Goal: Task Accomplishment & Management: Use online tool/utility

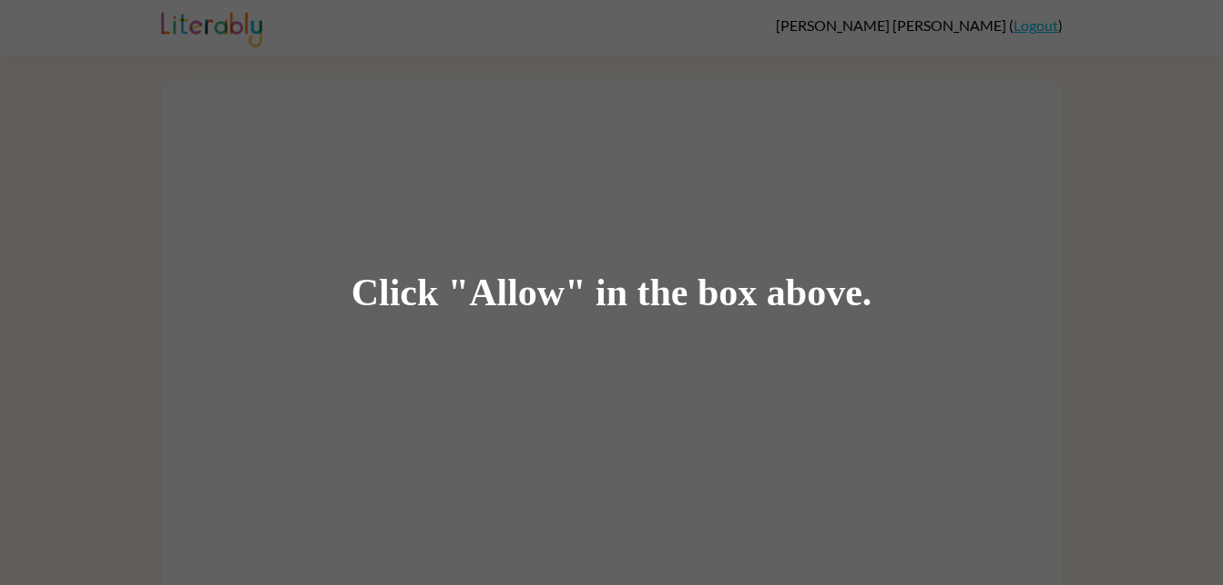
click at [513, 301] on div "Click "Allow" in the box above." at bounding box center [612, 292] width 521 height 41
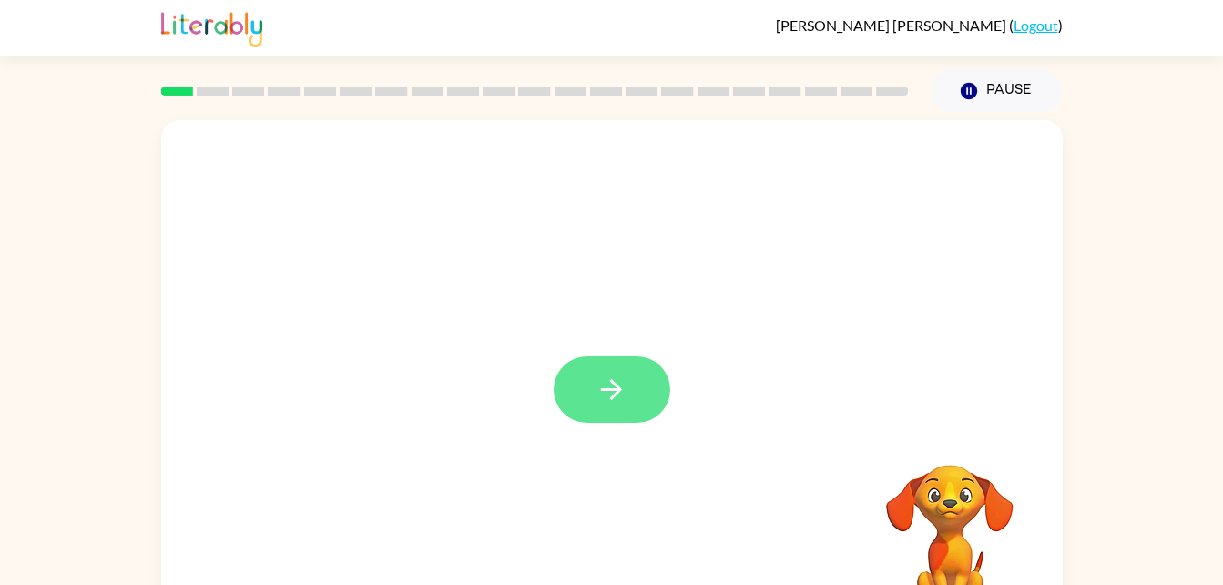
click at [609, 397] on icon "button" at bounding box center [612, 389] width 32 height 32
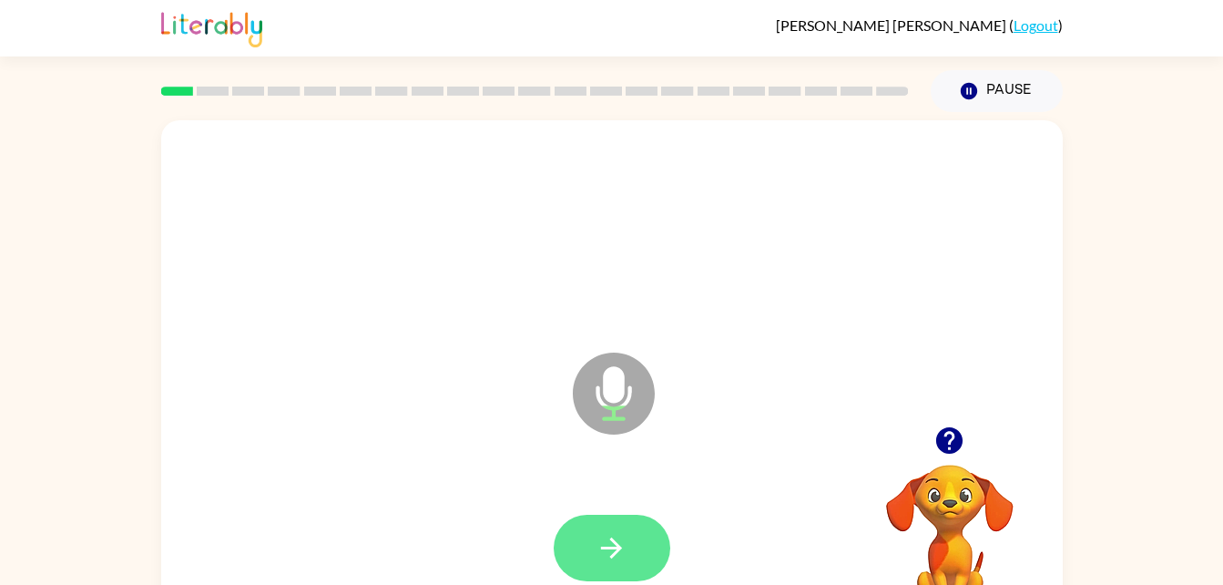
click at [629, 517] on button "button" at bounding box center [612, 548] width 117 height 66
click at [937, 456] on icon "button" at bounding box center [950, 440] width 32 height 32
click at [617, 526] on button "button" at bounding box center [612, 548] width 117 height 66
click at [613, 555] on icon "button" at bounding box center [611, 547] width 21 height 21
click at [608, 522] on button "button" at bounding box center [612, 548] width 117 height 66
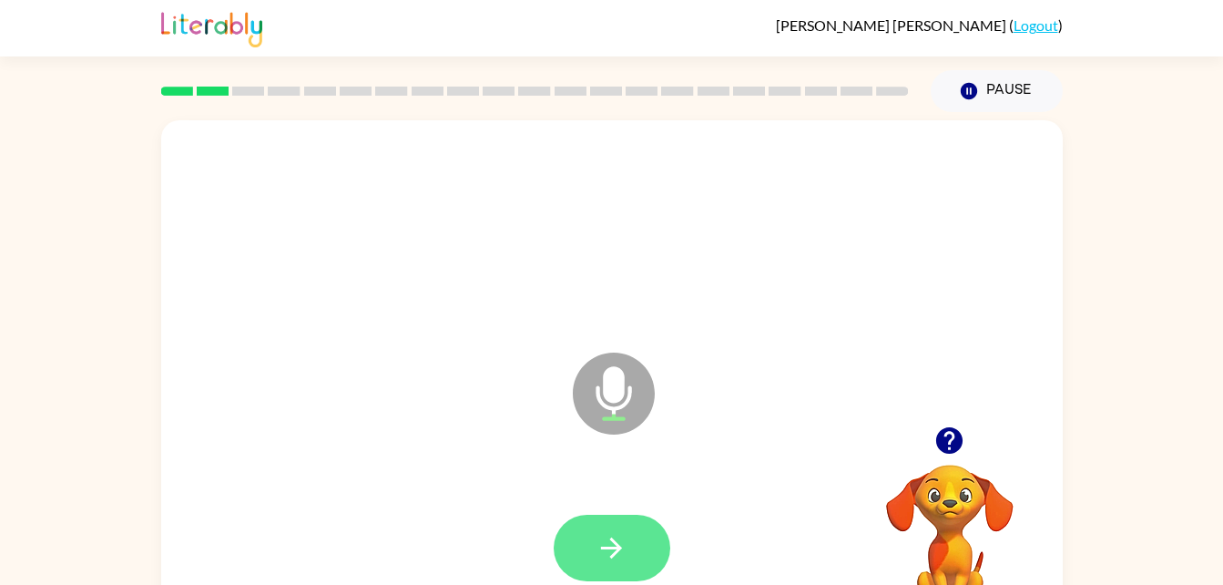
click at [638, 567] on button "button" at bounding box center [612, 548] width 117 height 66
click at [614, 542] on icon "button" at bounding box center [611, 547] width 21 height 21
click at [618, 547] on icon "button" at bounding box center [611, 547] width 21 height 21
click at [578, 516] on button "button" at bounding box center [612, 548] width 117 height 66
click at [639, 542] on button "button" at bounding box center [612, 548] width 117 height 66
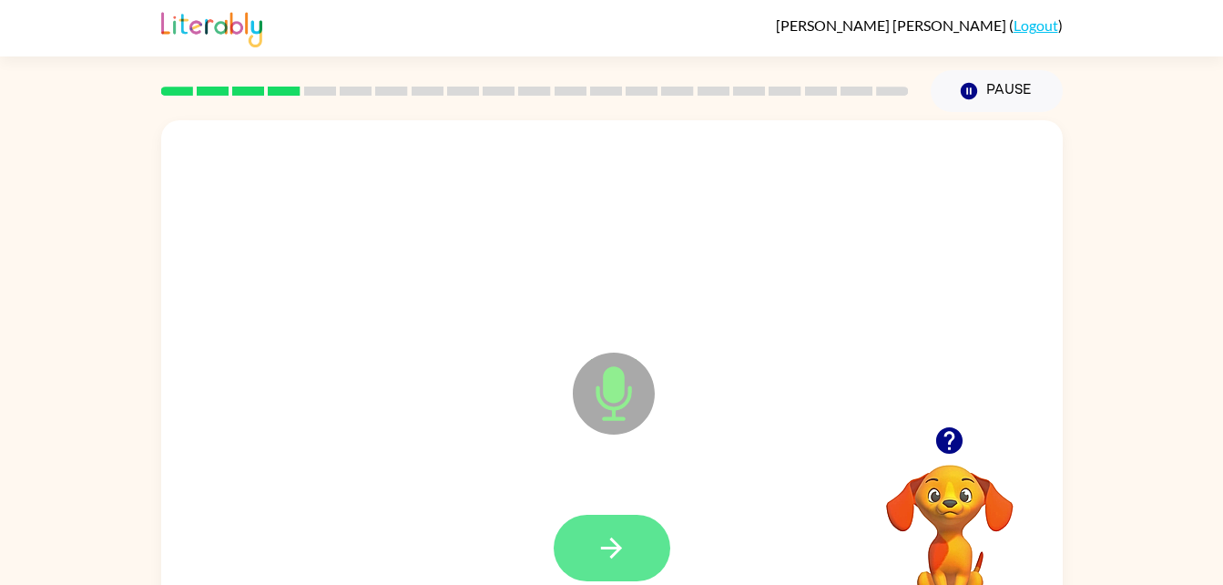
click at [616, 515] on button "button" at bounding box center [612, 548] width 117 height 66
click at [939, 501] on video "Your browser must support playing .mp4 files to use Literably. Please try using…" at bounding box center [950, 527] width 182 height 182
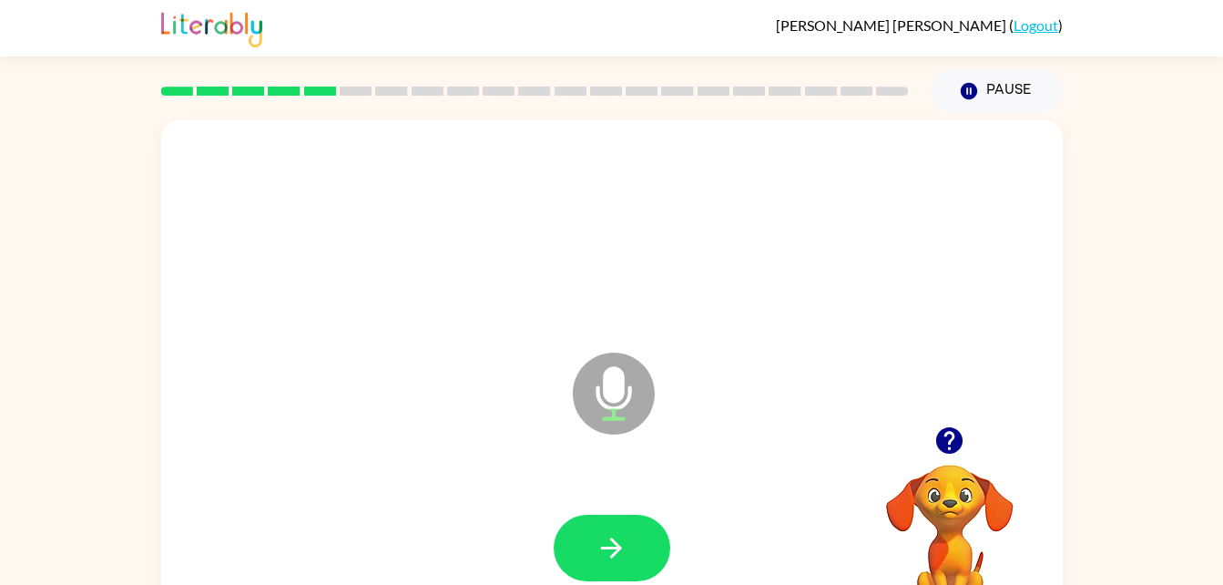
click at [935, 451] on icon "button" at bounding box center [950, 440] width 32 height 32
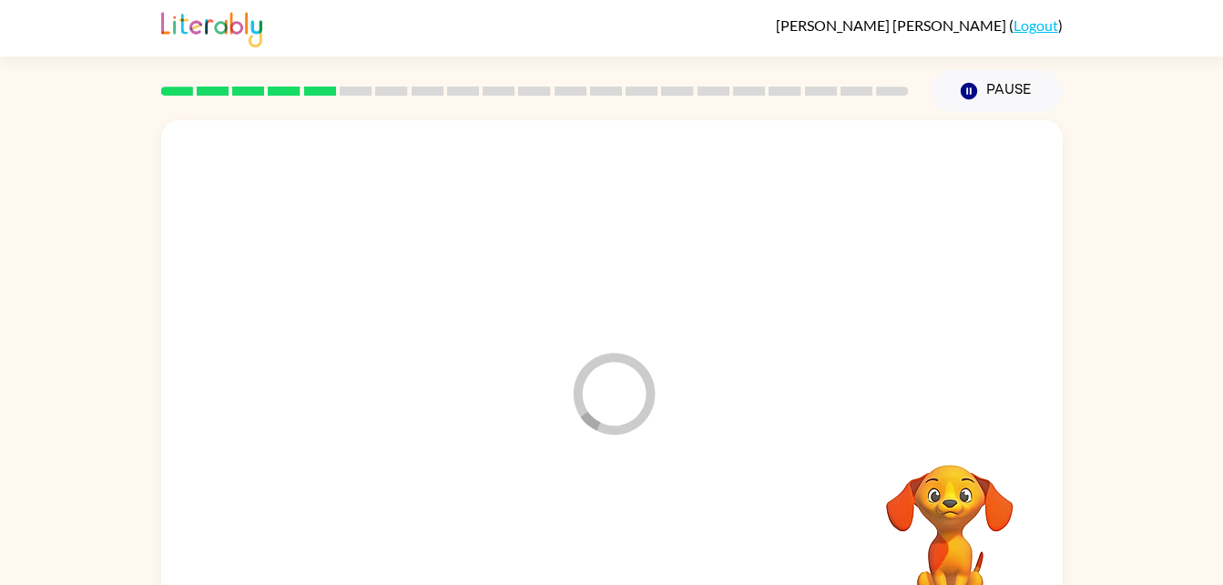
click at [945, 403] on div "Loader Your response is being sent to our graders" at bounding box center [612, 380] width 902 height 520
click at [941, 421] on div "Loader Your response is being sent to our graders" at bounding box center [612, 380] width 902 height 520
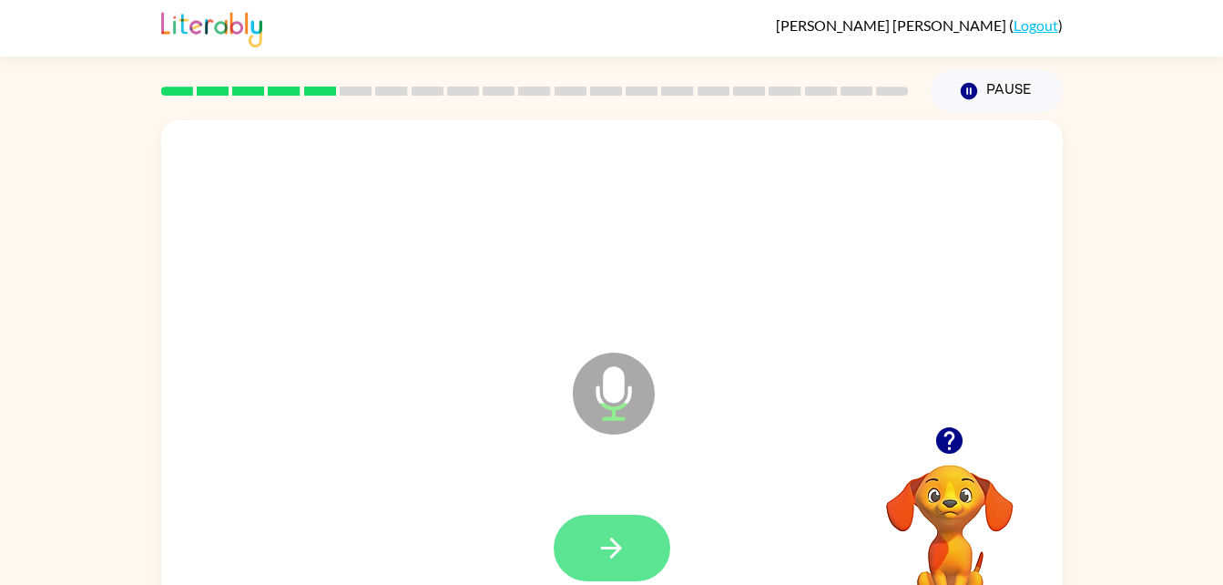
click at [641, 529] on button "button" at bounding box center [612, 548] width 117 height 66
click at [589, 567] on button "button" at bounding box center [612, 548] width 117 height 66
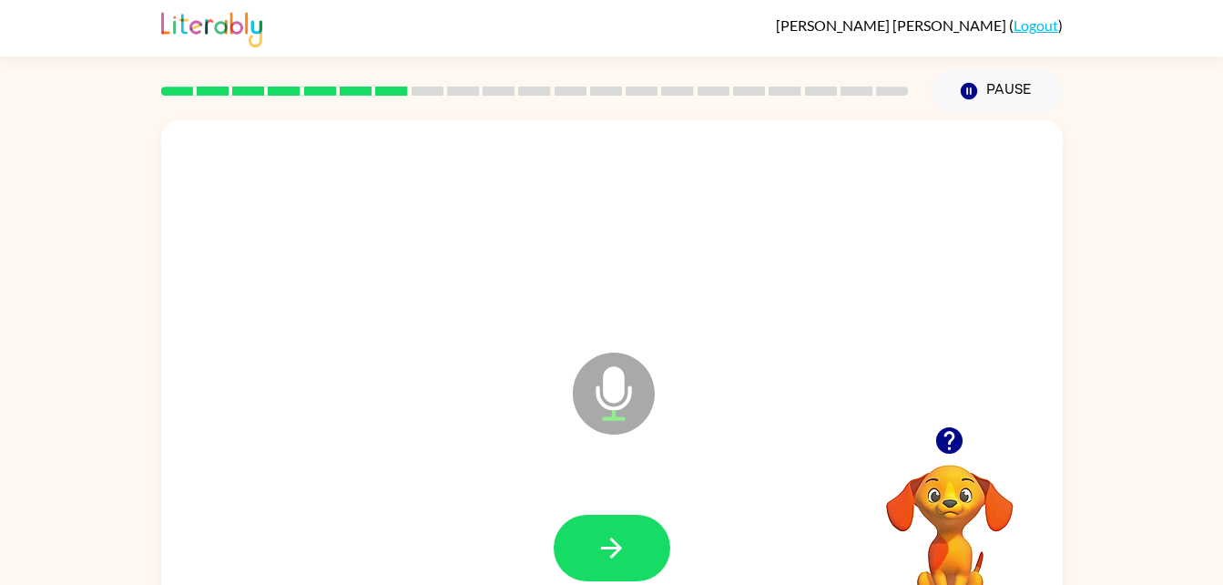
click at [661, 522] on div at bounding box center [612, 548] width 117 height 66
click at [618, 546] on icon "button" at bounding box center [611, 547] width 21 height 21
click at [647, 499] on div at bounding box center [611, 548] width 865 height 149
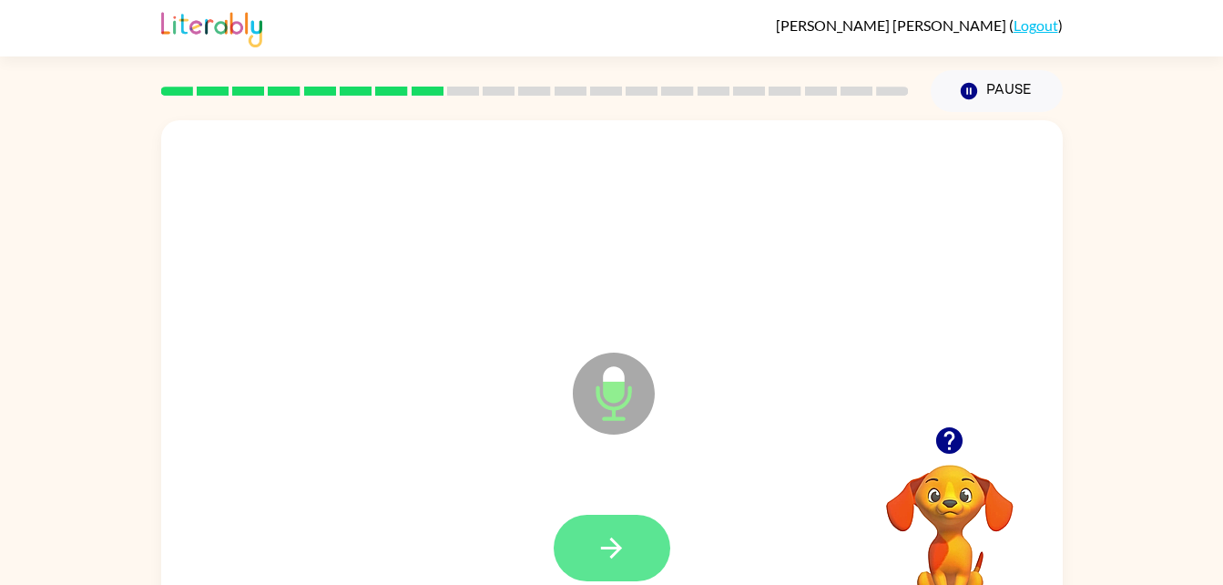
click at [618, 549] on icon "button" at bounding box center [611, 547] width 21 height 21
click at [607, 555] on icon "button" at bounding box center [612, 548] width 32 height 32
click at [610, 564] on button "button" at bounding box center [612, 548] width 117 height 66
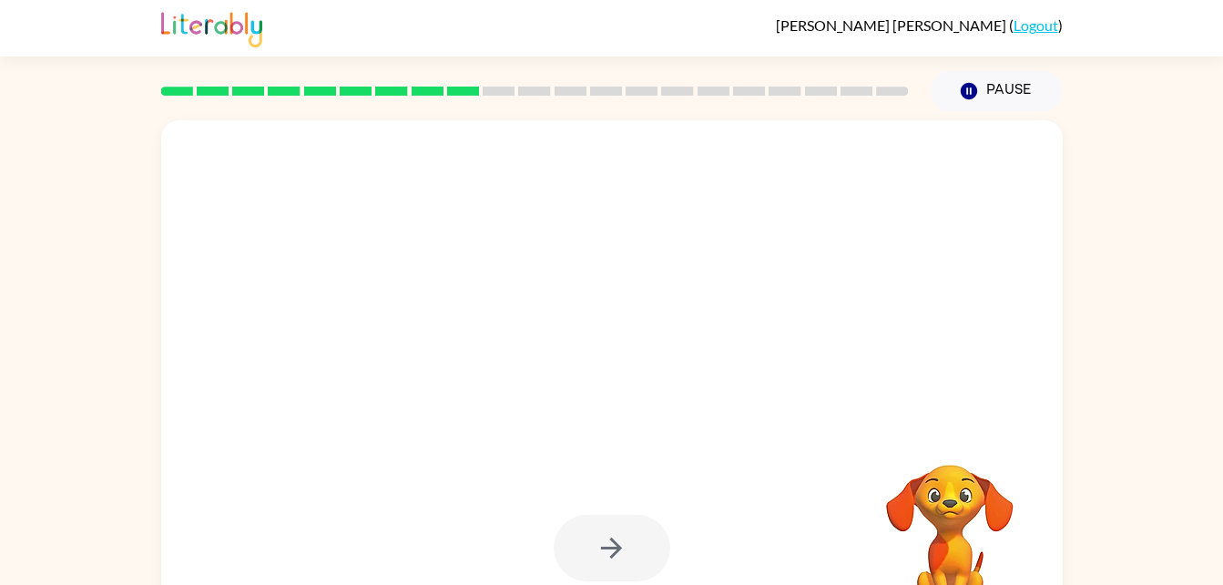
click at [635, 554] on div at bounding box center [612, 548] width 117 height 66
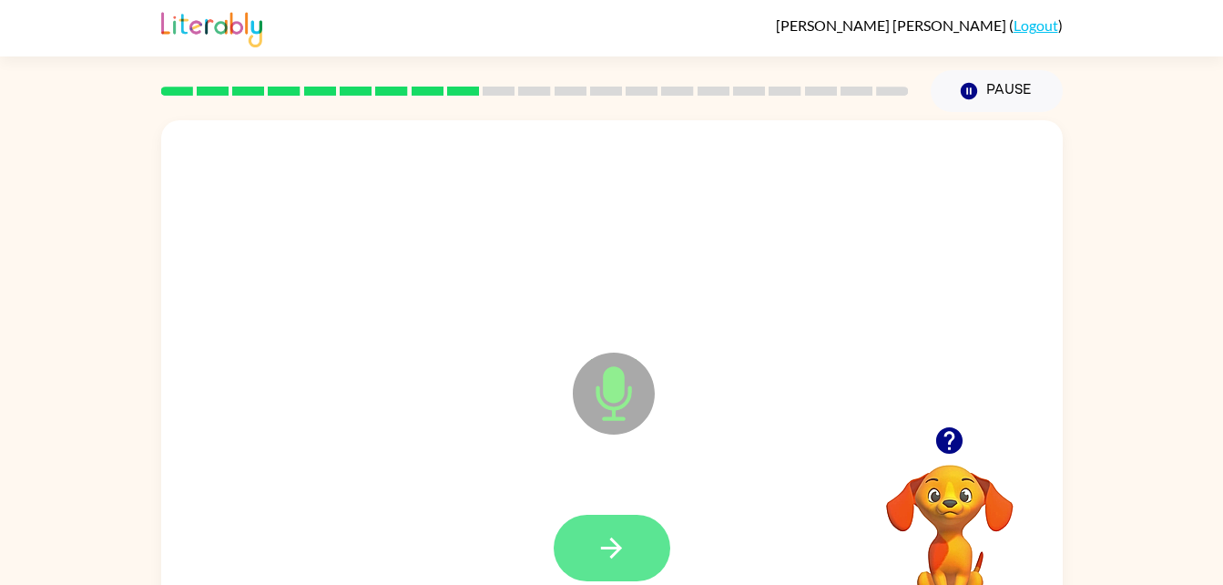
click at [639, 548] on button "button" at bounding box center [612, 548] width 117 height 66
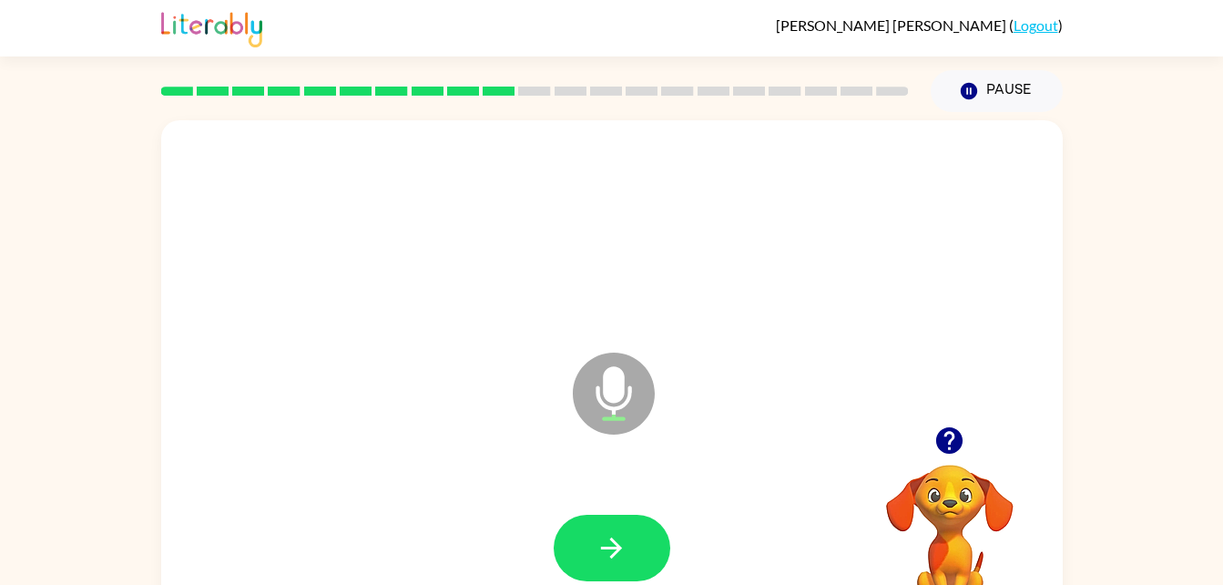
click at [936, 438] on icon "button" at bounding box center [950, 440] width 32 height 32
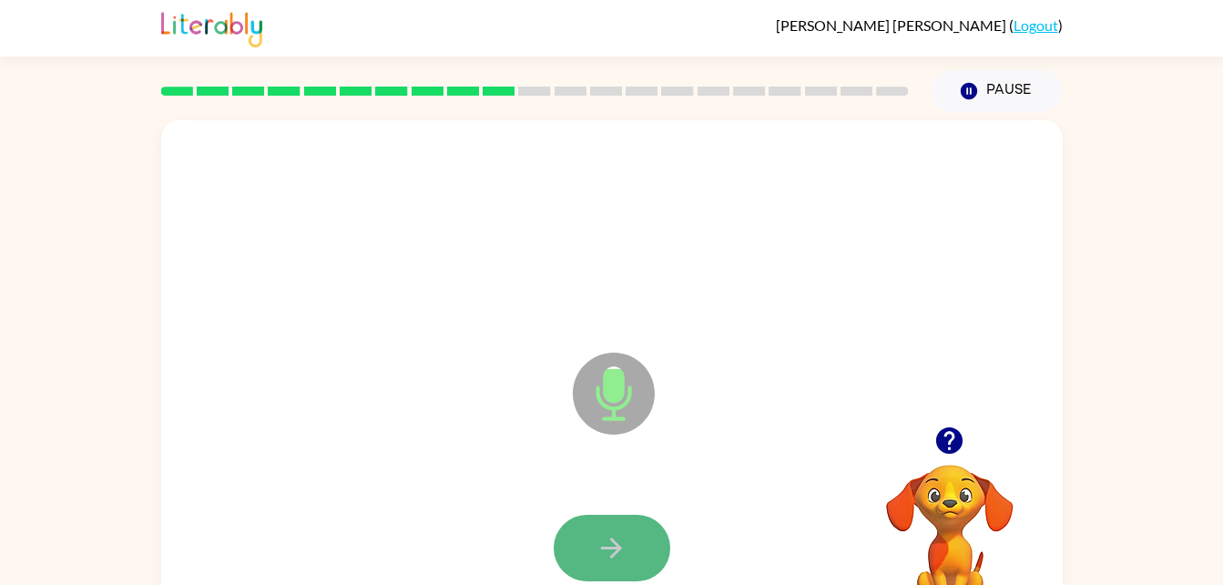
click at [618, 528] on button "button" at bounding box center [612, 548] width 117 height 66
click at [632, 544] on button "button" at bounding box center [612, 548] width 117 height 66
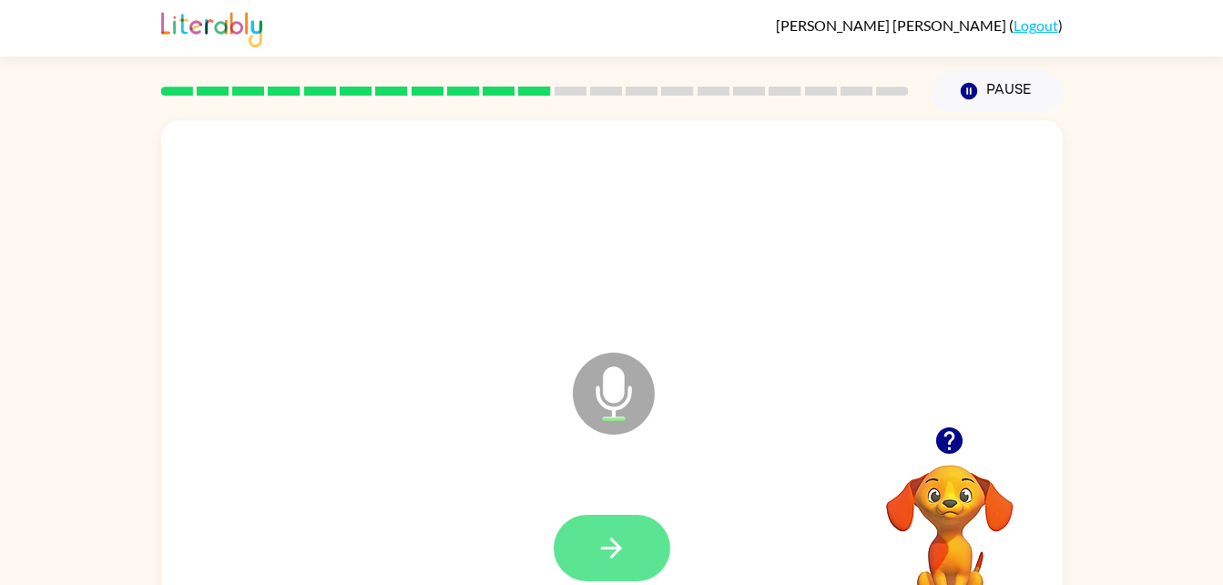
click at [617, 539] on icon "button" at bounding box center [612, 548] width 32 height 32
click at [623, 536] on icon "button" at bounding box center [612, 548] width 32 height 32
click at [603, 557] on icon "button" at bounding box center [612, 548] width 32 height 32
click at [641, 517] on button "button" at bounding box center [612, 548] width 117 height 66
click at [622, 516] on button "button" at bounding box center [612, 548] width 117 height 66
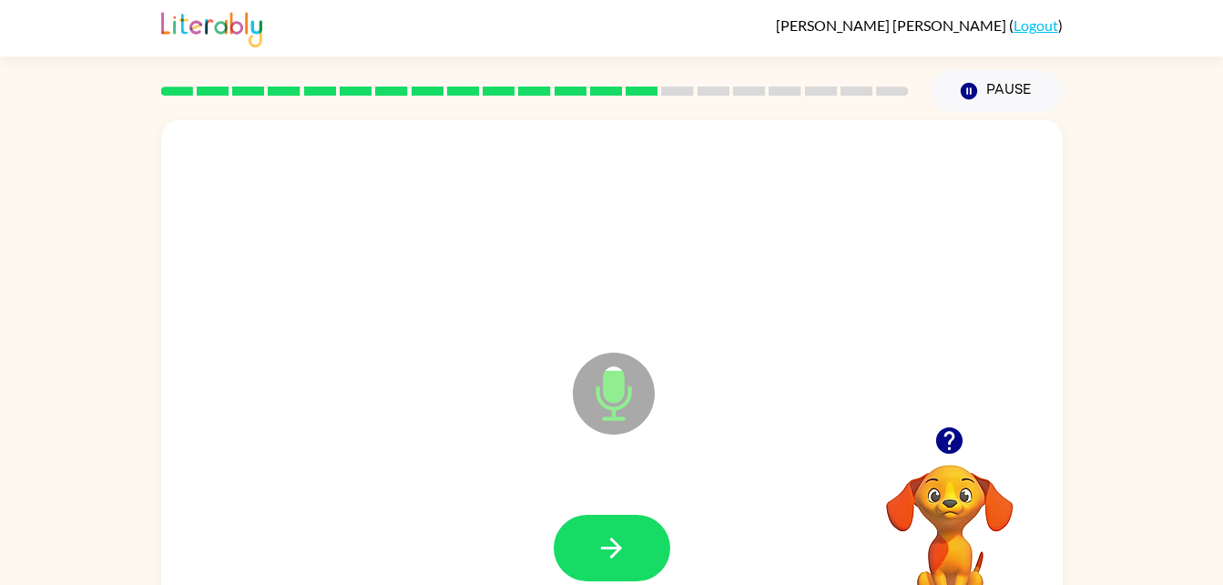
click at [651, 516] on div at bounding box center [612, 548] width 117 height 66
click at [635, 555] on button "button" at bounding box center [612, 548] width 117 height 66
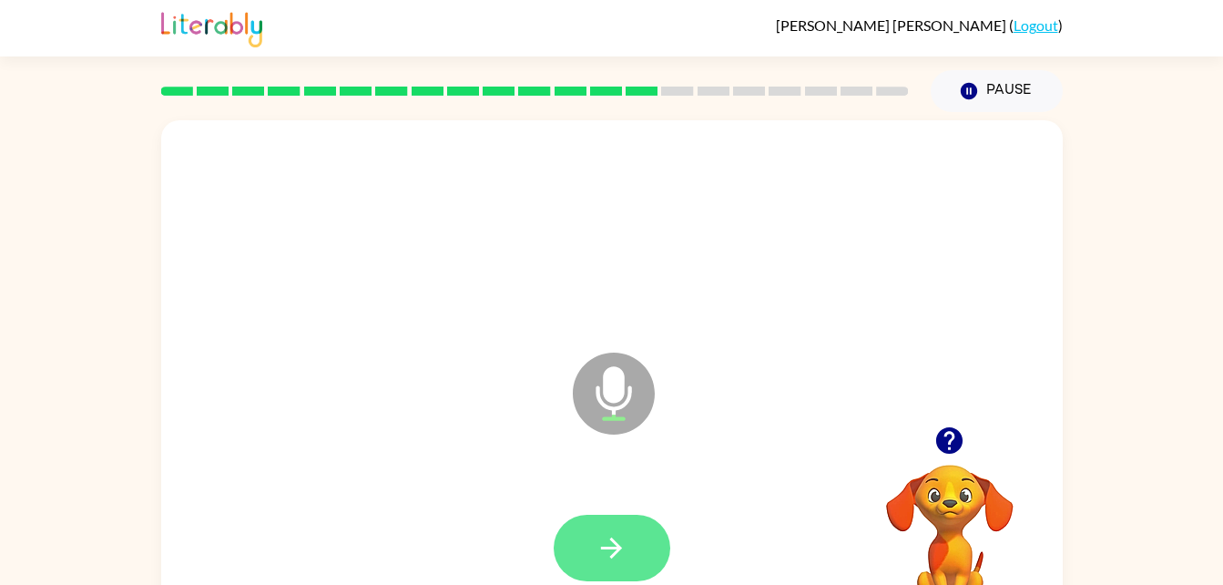
click at [641, 536] on button "button" at bounding box center [612, 548] width 117 height 66
click at [599, 543] on icon "button" at bounding box center [612, 548] width 32 height 32
click at [592, 542] on button "button" at bounding box center [612, 548] width 117 height 66
click at [603, 548] on icon "button" at bounding box center [611, 547] width 21 height 21
click at [618, 534] on icon "button" at bounding box center [612, 548] width 32 height 32
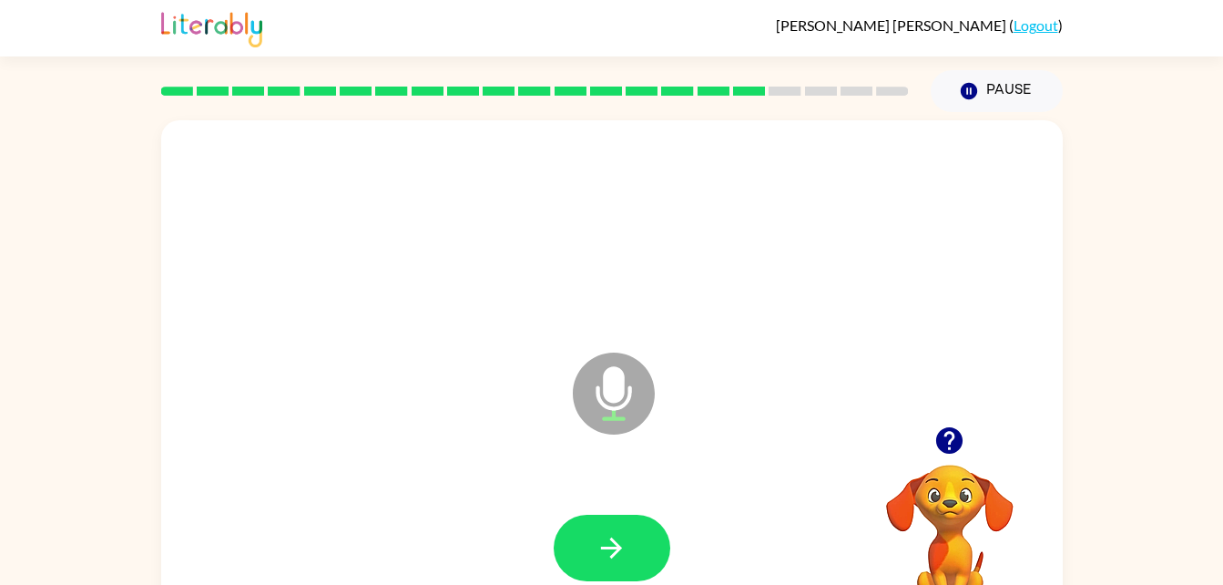
click at [932, 438] on button "button" at bounding box center [949, 440] width 46 height 46
click at [605, 544] on icon "button" at bounding box center [612, 548] width 32 height 32
click at [627, 545] on icon "button" at bounding box center [612, 548] width 32 height 32
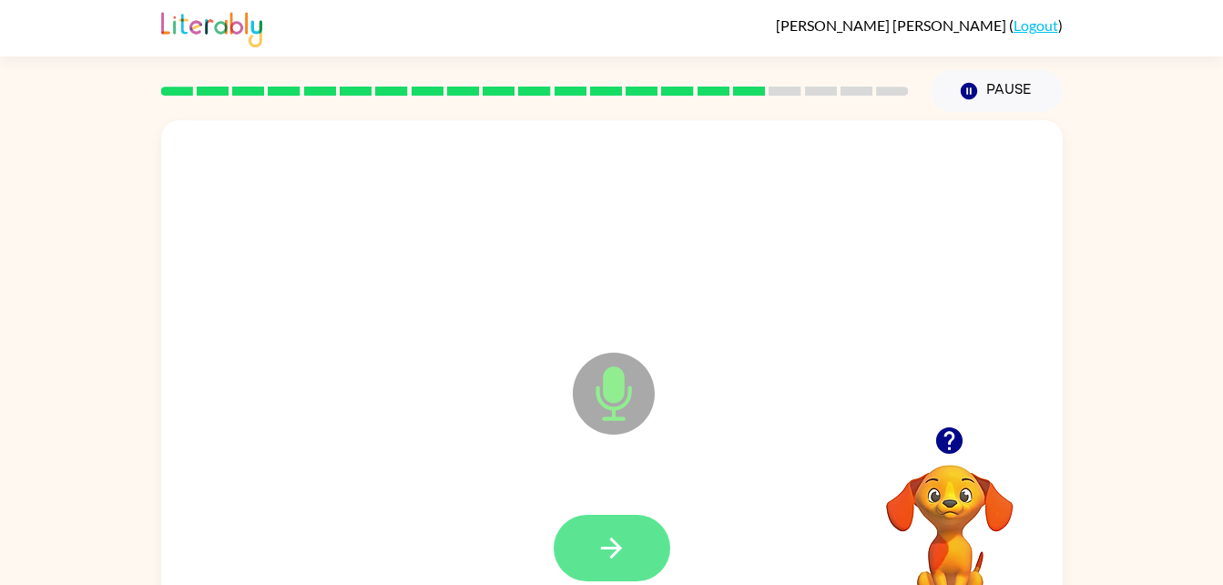
click at [596, 560] on icon "button" at bounding box center [612, 548] width 32 height 32
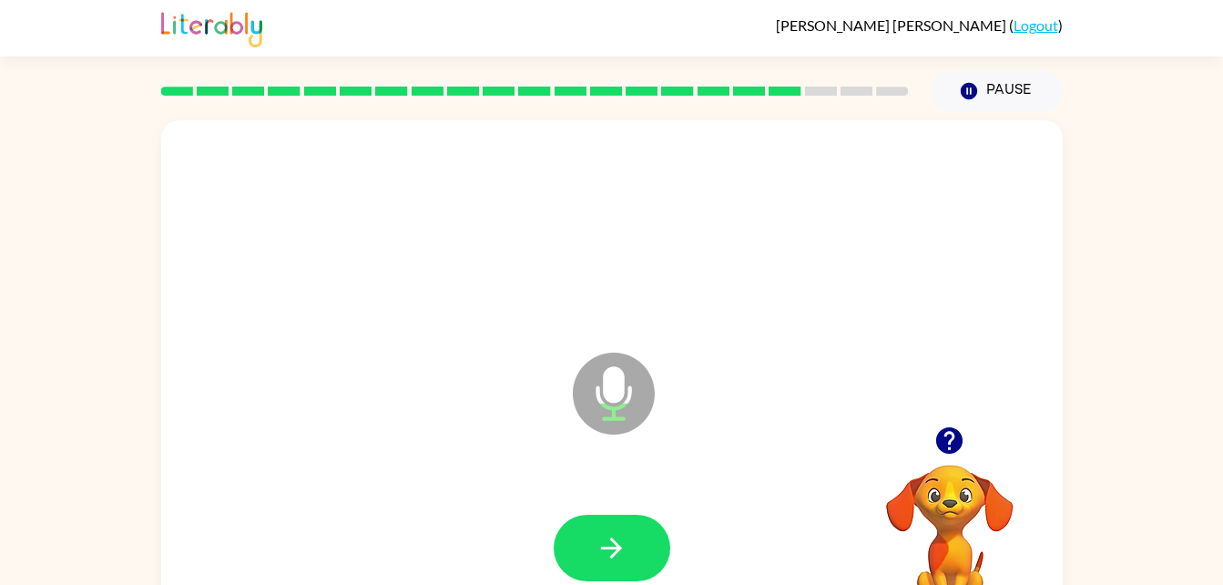
click at [271, 356] on div "Microphone The Microphone is here when it is your turn to talk" at bounding box center [568, 348] width 778 height 66
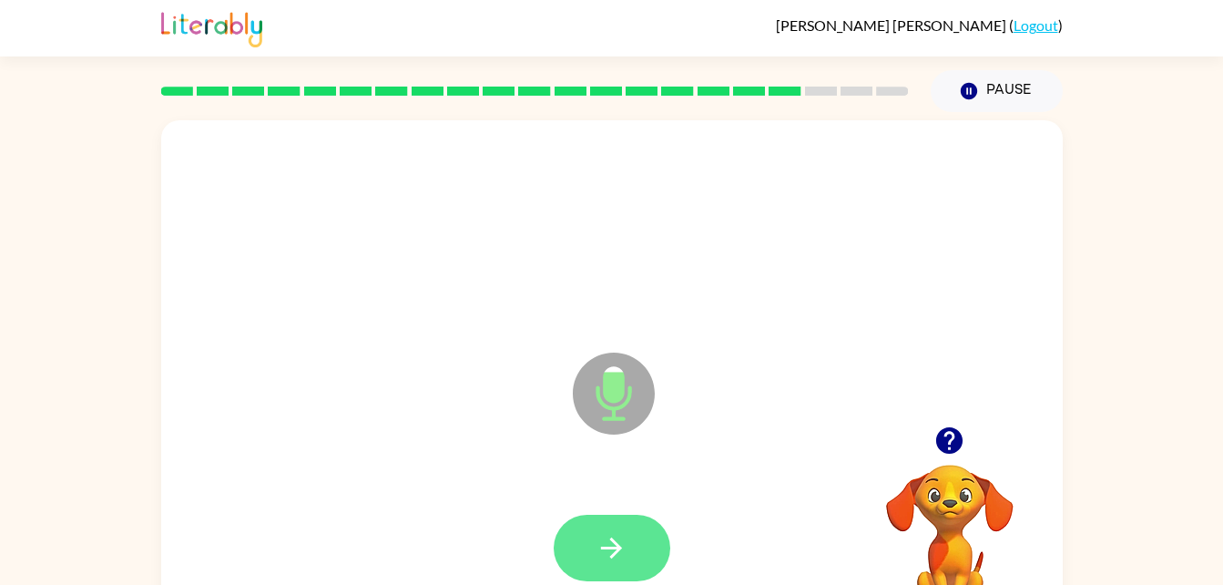
click at [598, 544] on icon "button" at bounding box center [612, 548] width 32 height 32
click at [629, 542] on button "button" at bounding box center [612, 548] width 117 height 66
click at [632, 540] on button "button" at bounding box center [612, 548] width 117 height 66
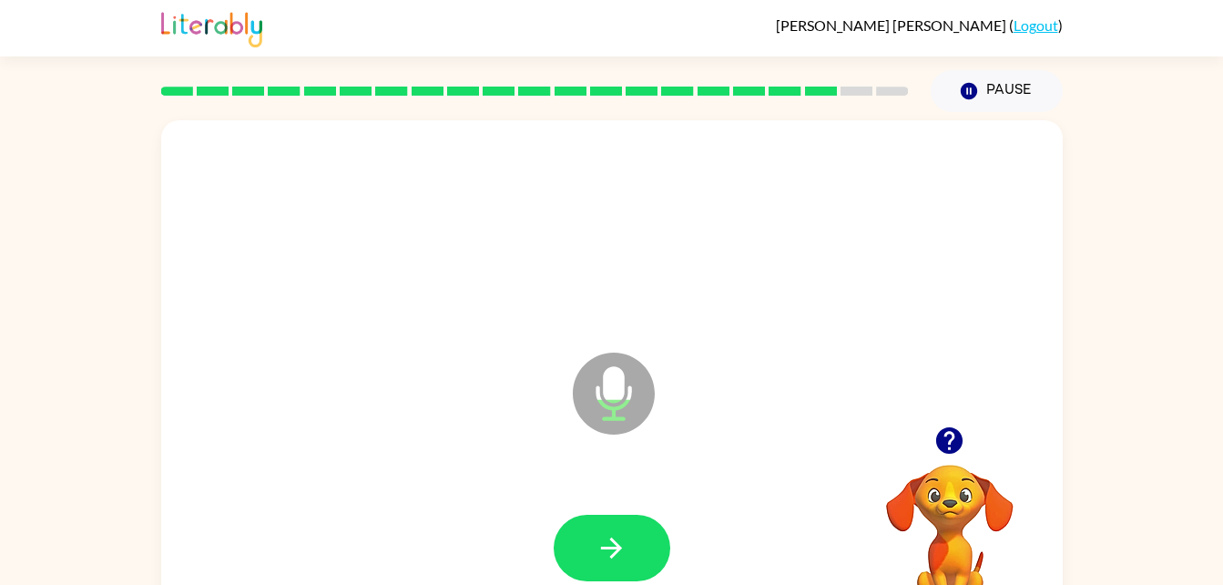
click at [960, 450] on icon "button" at bounding box center [950, 440] width 32 height 32
click at [954, 442] on icon "button" at bounding box center [949, 440] width 26 height 26
click at [605, 571] on button "button" at bounding box center [612, 548] width 117 height 66
click at [618, 529] on button "button" at bounding box center [612, 548] width 117 height 66
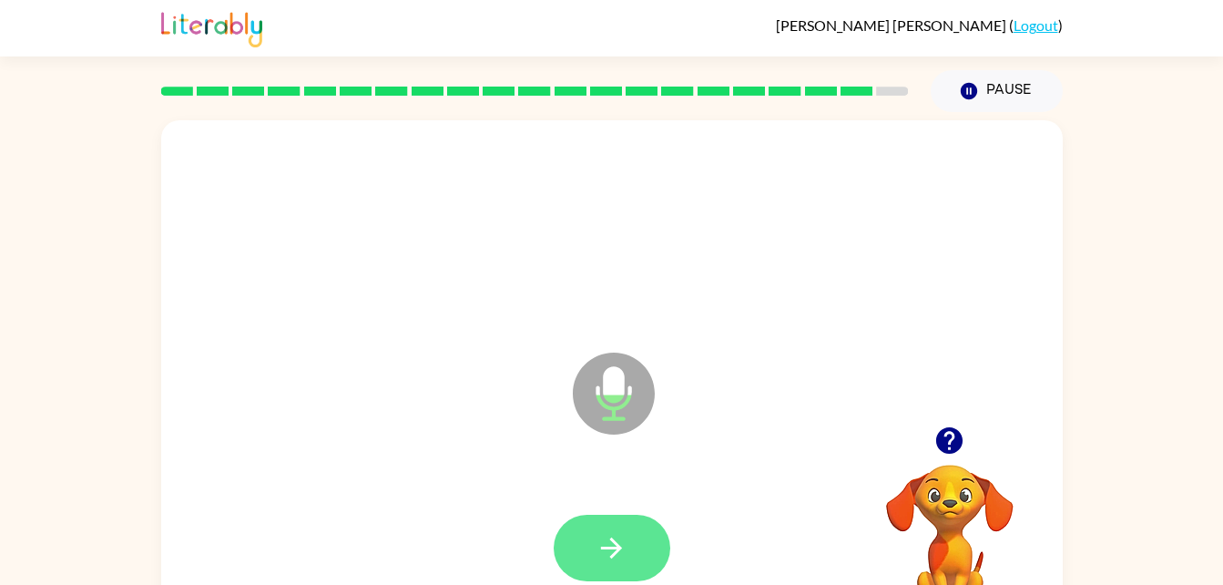
click at [602, 547] on icon "button" at bounding box center [611, 547] width 21 height 21
